Goal: Find specific page/section: Find specific page/section

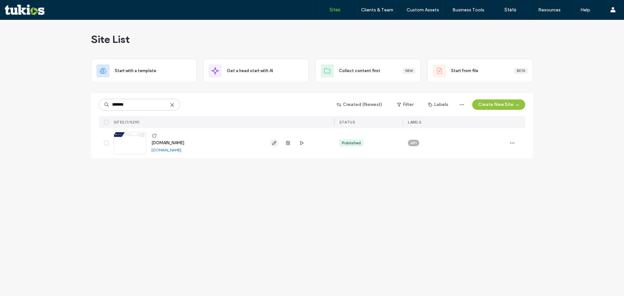
type input "*******"
click at [276, 143] on icon "button" at bounding box center [274, 142] width 5 height 5
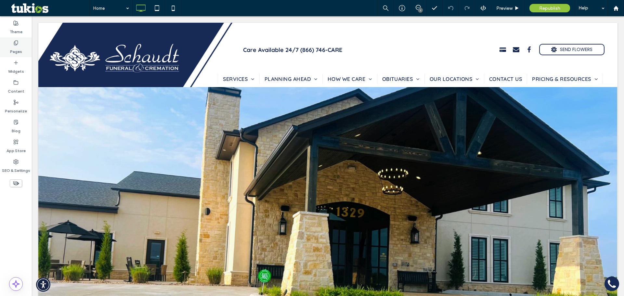
click at [22, 48] on div "Pages" at bounding box center [16, 47] width 32 height 20
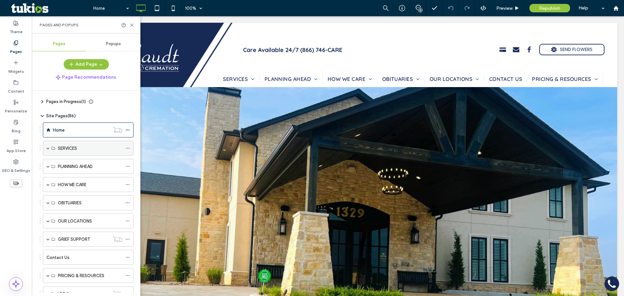
click at [48, 149] on span at bounding box center [47, 148] width 3 height 3
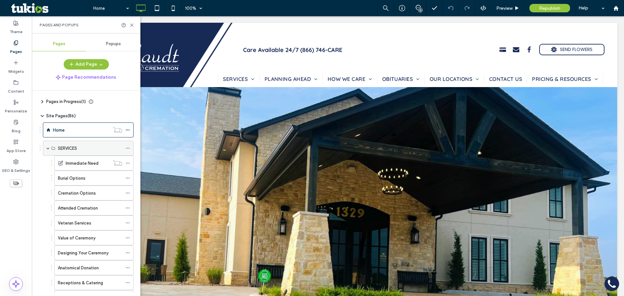
click at [48, 149] on span at bounding box center [47, 148] width 3 height 3
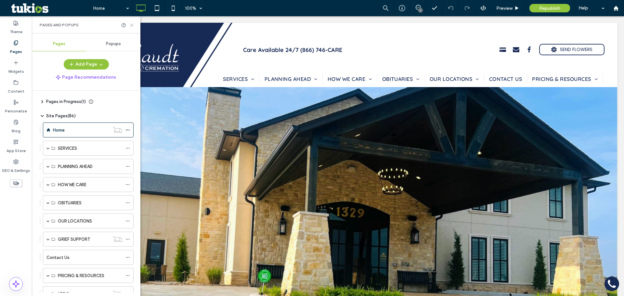
click at [132, 23] on icon at bounding box center [131, 25] width 5 height 5
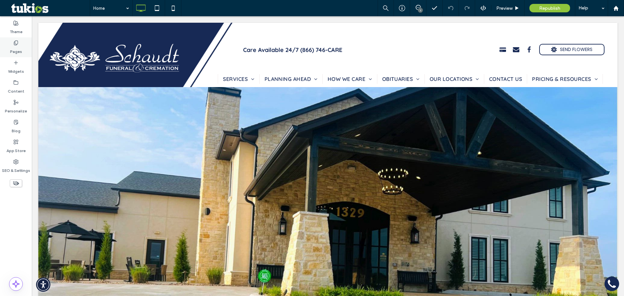
click at [18, 53] on label "Pages" at bounding box center [16, 50] width 12 height 9
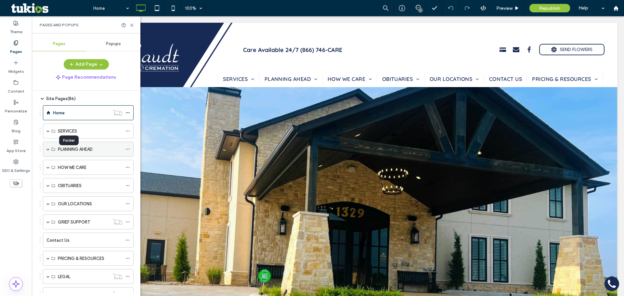
scroll to position [33, 0]
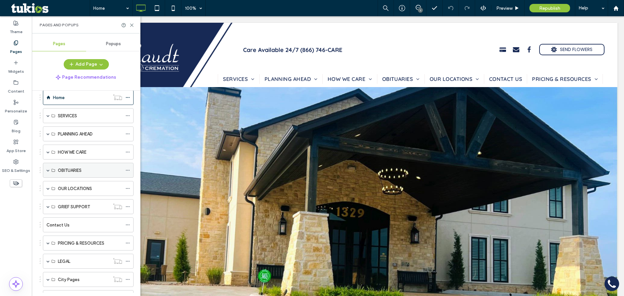
click at [48, 171] on span at bounding box center [47, 170] width 3 height 3
click at [46, 172] on div "OBITUARIES" at bounding box center [88, 170] width 91 height 15
click at [48, 170] on span at bounding box center [47, 170] width 3 height 3
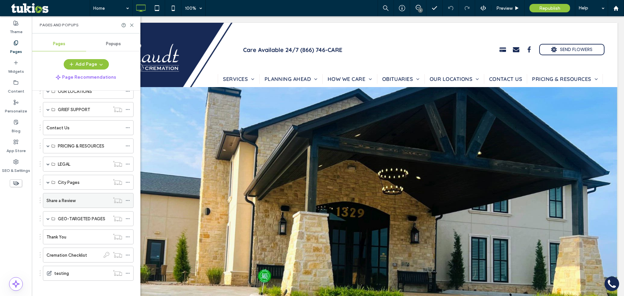
scroll to position [134, 0]
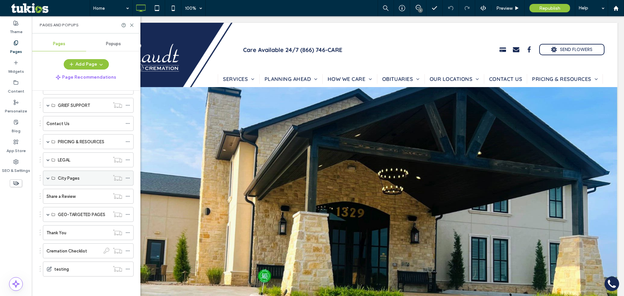
click at [46, 179] on div "City Pages" at bounding box center [88, 178] width 91 height 15
click at [48, 179] on span at bounding box center [47, 178] width 3 height 3
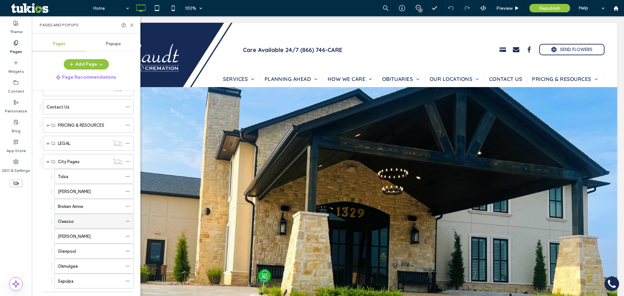
scroll to position [166, 0]
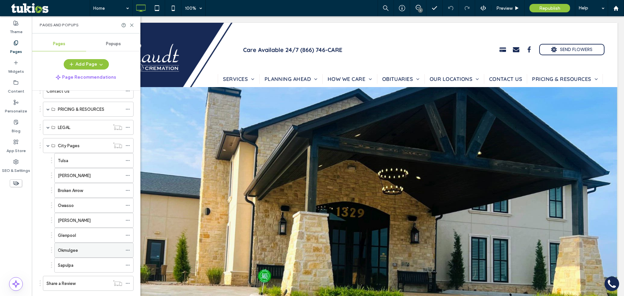
click at [100, 251] on div "Okmulgee" at bounding box center [90, 250] width 64 height 7
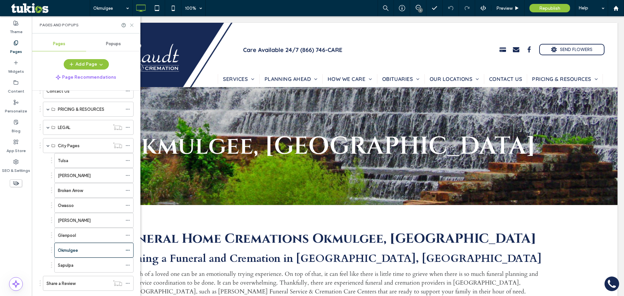
click at [133, 24] on use at bounding box center [131, 25] width 3 height 3
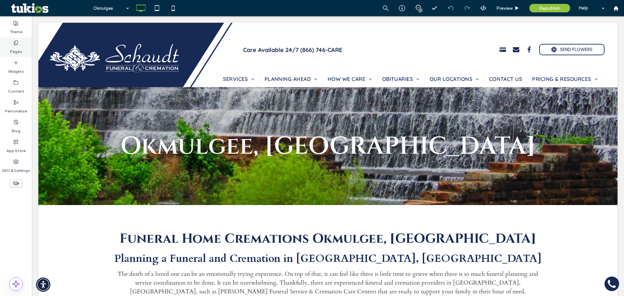
click at [19, 46] on label "Pages" at bounding box center [16, 50] width 12 height 9
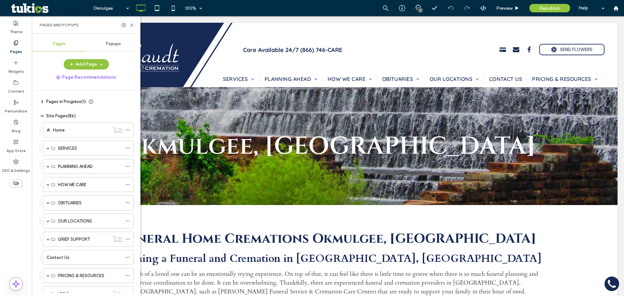
click at [55, 115] on span "Site Pages ( 86 )" at bounding box center [61, 116] width 30 height 7
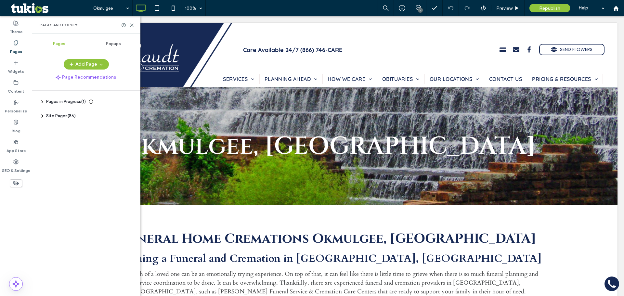
click at [135, 24] on div "Pages and Popups" at bounding box center [86, 24] width 109 height 17
click at [134, 24] on icon at bounding box center [131, 25] width 5 height 5
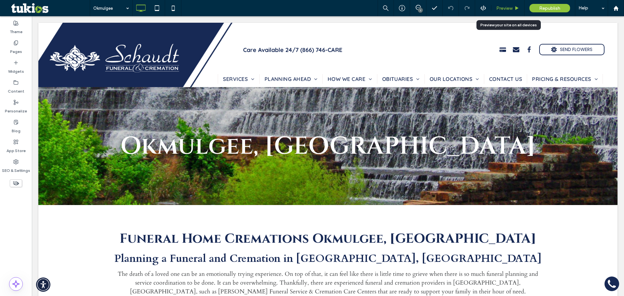
click at [513, 6] on div "Preview" at bounding box center [508, 9] width 33 height 6
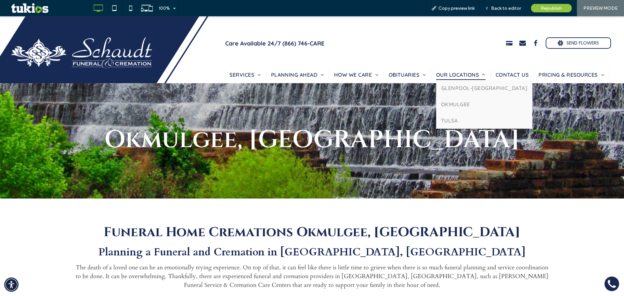
click at [449, 73] on span "OUR LOCATIONS" at bounding box center [460, 75] width 49 height 10
click at [452, 88] on span "Glenpool-Bixby" at bounding box center [484, 88] width 86 height 7
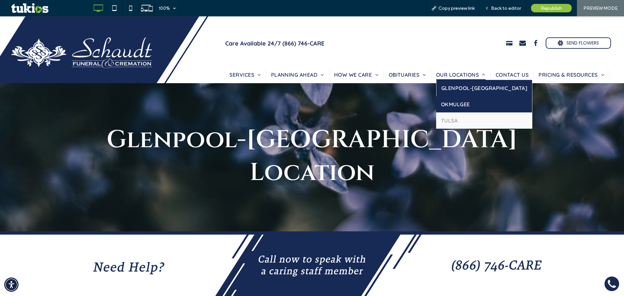
click at [445, 104] on span "Okmulgee" at bounding box center [455, 104] width 29 height 7
